Goal: Navigation & Orientation: Find specific page/section

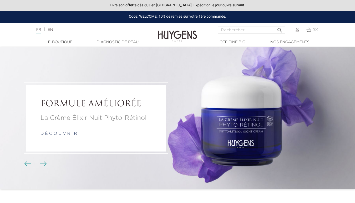
drag, startPoint x: 288, startPoint y: 0, endPoint x: 123, endPoint y: 29, distance: 167.8
click at [123, 29] on div "Langue : FR | EN Français English" at bounding box center [88, 30] width 118 height 6
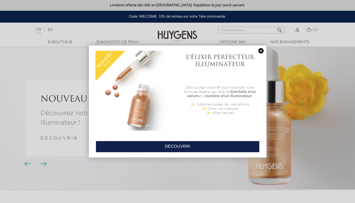
click at [260, 50] on link at bounding box center [261, 51] width 7 height 6
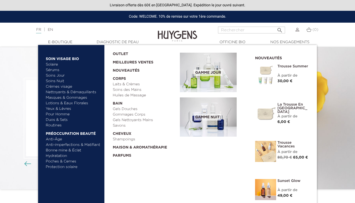
click at [128, 91] on link "Soins des Mains" at bounding box center [145, 90] width 64 height 6
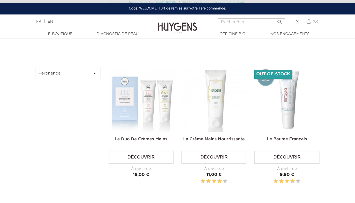
scroll to position [134, 0]
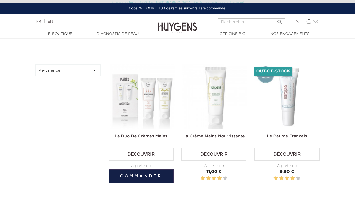
click at [153, 97] on img at bounding box center [142, 96] width 65 height 65
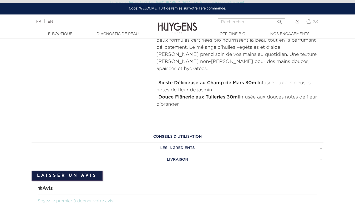
scroll to position [231, 0]
click at [321, 131] on h3 "CONSEILS D'UTILISATION" at bounding box center [178, 137] width 292 height 12
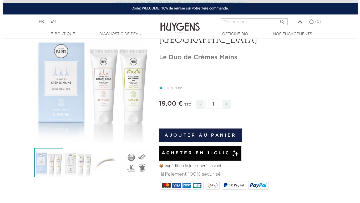
scroll to position [37, 0]
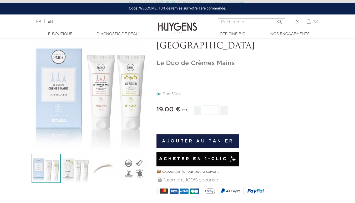
click at [91, 87] on icon "" at bounding box center [90, 90] width 26 height 26
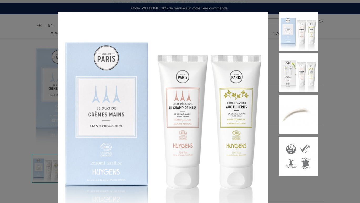
click at [297, 78] on img at bounding box center [298, 72] width 39 height 39
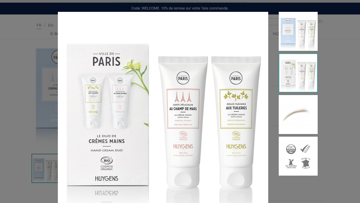
click at [296, 115] on img at bounding box center [298, 114] width 39 height 39
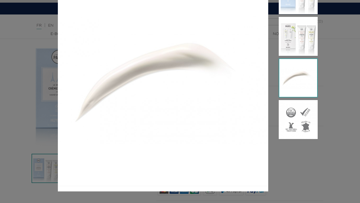
scroll to position [0, 0]
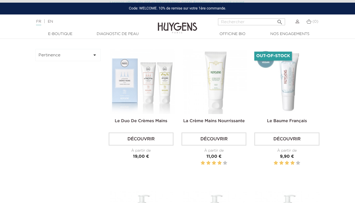
scroll to position [150, 0]
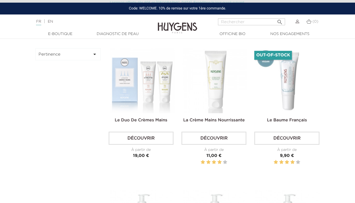
click at [0, 0] on img at bounding box center [0, 0] width 0 height 0
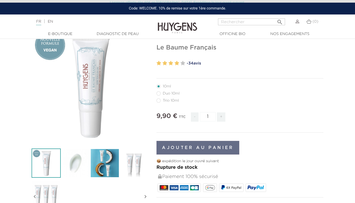
scroll to position [47, 0]
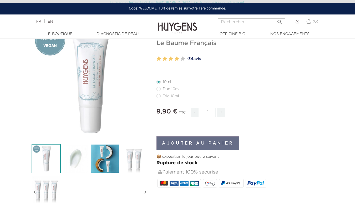
click at [100, 165] on img at bounding box center [104, 158] width 29 height 29
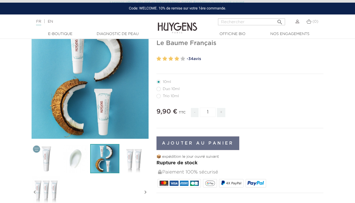
click at [77, 158] on img at bounding box center [75, 158] width 29 height 29
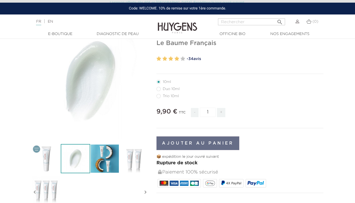
click at [134, 159] on img at bounding box center [133, 158] width 29 height 29
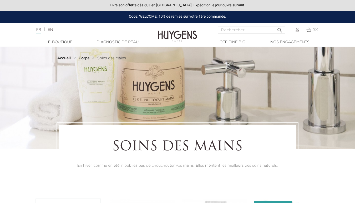
scroll to position [150, 0]
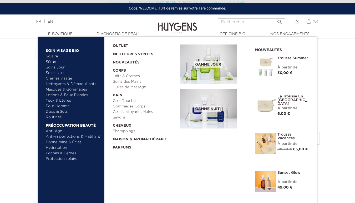
click at [134, 77] on link "Laits & Crèmes" at bounding box center [145, 76] width 64 height 6
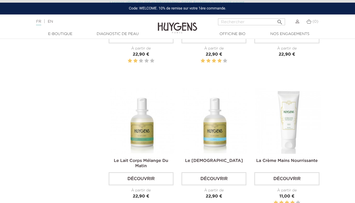
scroll to position [405, 0]
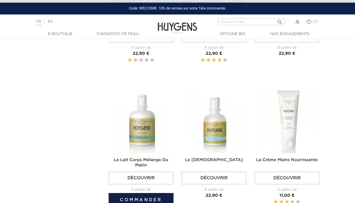
click at [138, 129] on img at bounding box center [142, 120] width 65 height 65
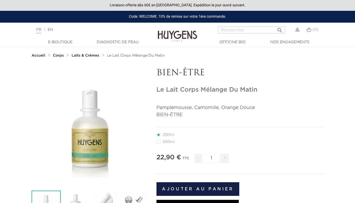
click at [91, 54] on strong "Laits & Crèmes" at bounding box center [86, 56] width 28 height 4
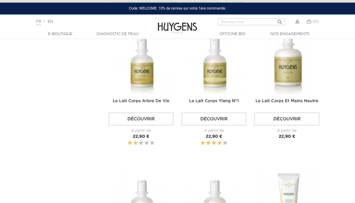
scroll to position [324, 0]
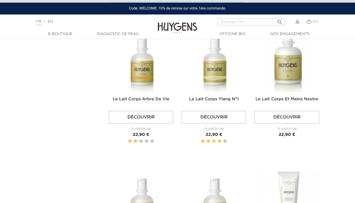
click at [0, 0] on img at bounding box center [0, 0] width 0 height 0
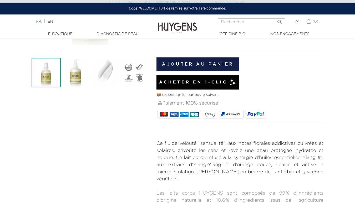
scroll to position [139, 0]
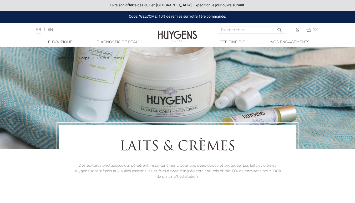
scroll to position [324, 0]
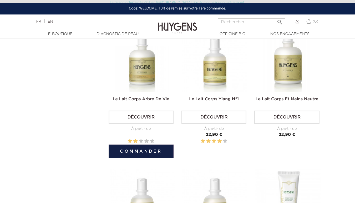
click at [145, 73] on img at bounding box center [142, 59] width 65 height 65
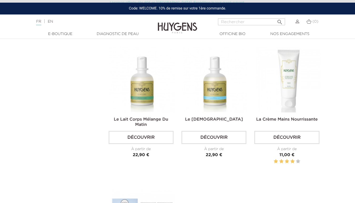
scroll to position [446, 0]
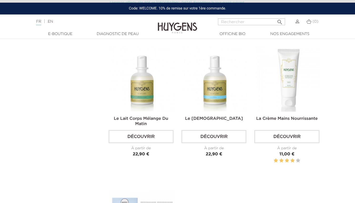
click at [0, 0] on img at bounding box center [0, 0] width 0 height 0
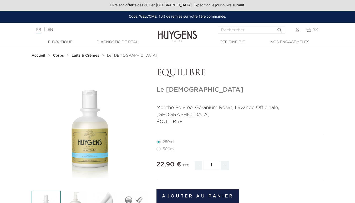
click at [59, 56] on strong "Corps" at bounding box center [58, 56] width 11 height 4
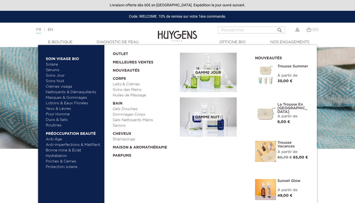
click at [63, 110] on link "Yeux & Lèvres" at bounding box center [73, 109] width 55 height 6
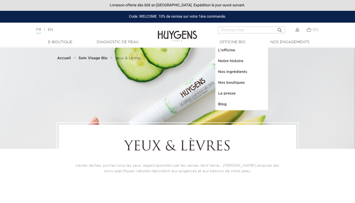
click at [231, 82] on link "Nos boutiques" at bounding box center [242, 82] width 53 height 11
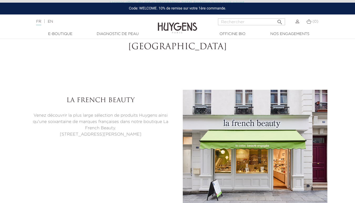
select select "FR"
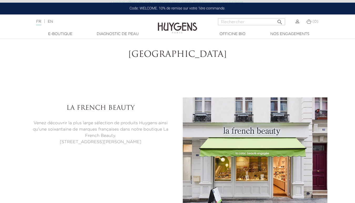
scroll to position [1338, 0]
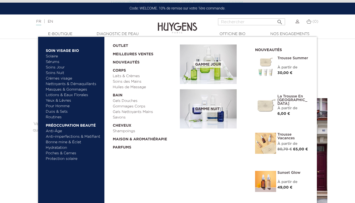
click at [79, 95] on link "Lotions & Eaux Florales" at bounding box center [73, 95] width 55 height 6
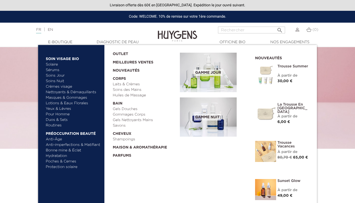
click at [147, 148] on link "  Maison & Aromathérapie" at bounding box center [145, 146] width 64 height 8
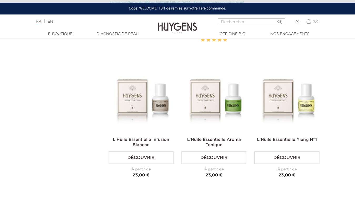
scroll to position [1251, 0]
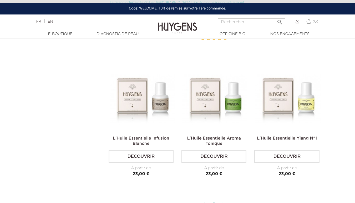
click at [0, 0] on img at bounding box center [0, 0] width 0 height 0
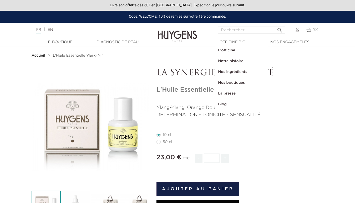
click at [230, 82] on link "Nos boutiques" at bounding box center [242, 82] width 53 height 11
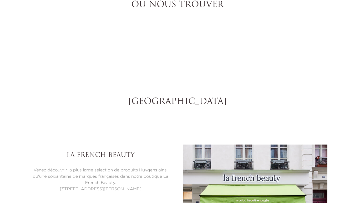
select select "FR"
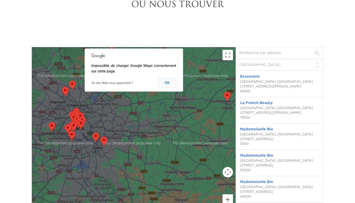
click at [166, 84] on button "OK" at bounding box center [167, 82] width 18 height 9
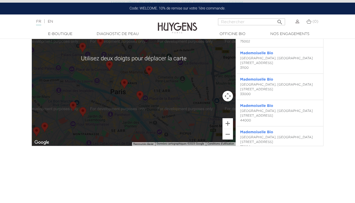
scroll to position [1183, 0]
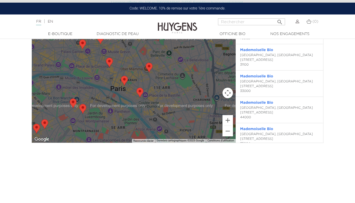
click at [73, 104] on img "Mademoiselle Bio" at bounding box center [73, 103] width 11 height 14
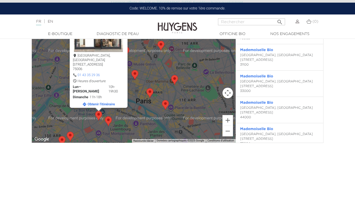
click at [108, 119] on img "Mademoiselle Bio" at bounding box center [108, 121] width 11 height 14
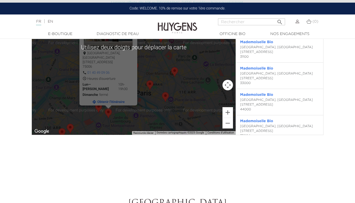
scroll to position [1191, 0]
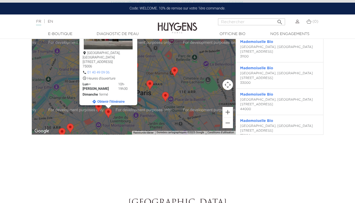
click at [72, 127] on img "Mademoiselle Bio" at bounding box center [70, 128] width 11 height 14
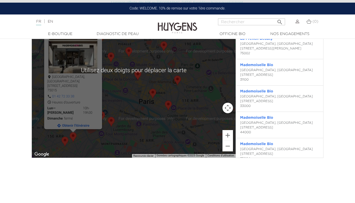
scroll to position [1167, 0]
